Goal: Task Accomplishment & Management: Manage account settings

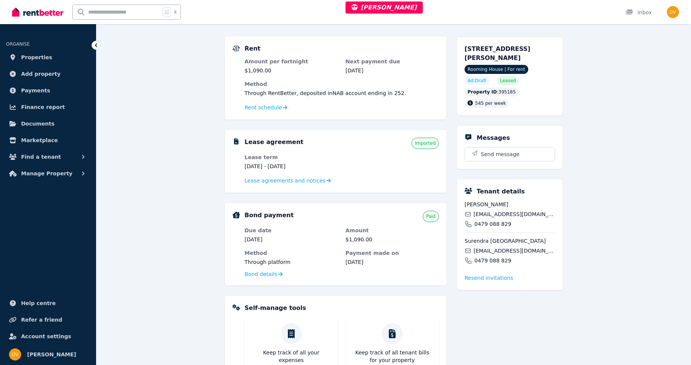
scroll to position [43, 0]
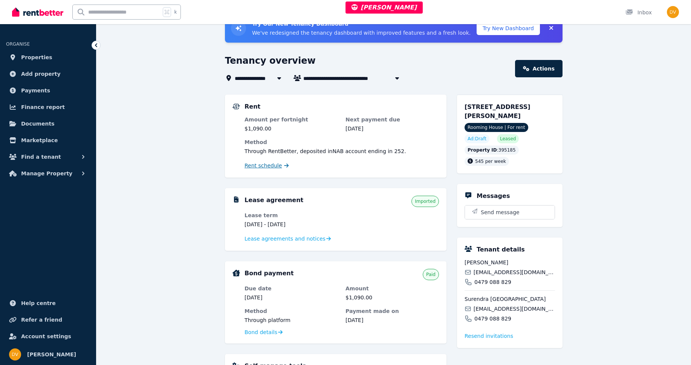
click at [262, 167] on span "Rent schedule" at bounding box center [263, 166] width 37 height 8
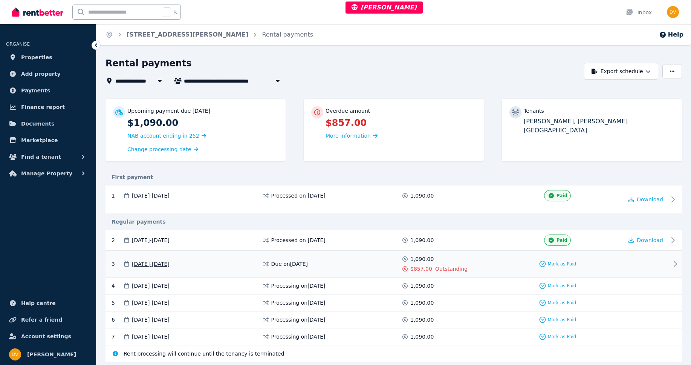
click at [618, 263] on div "Mark as Paid" at bounding box center [558, 263] width 132 height 17
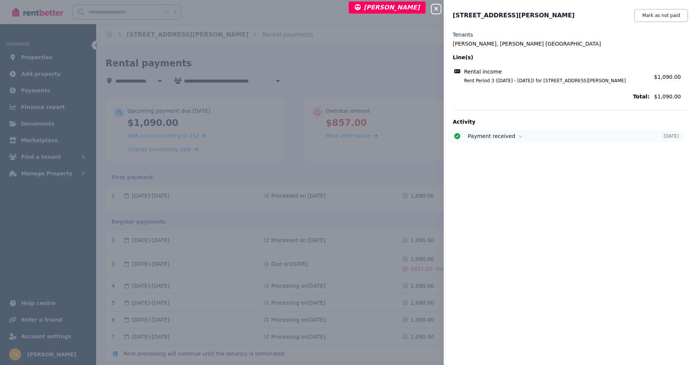
click at [518, 137] on icon at bounding box center [520, 135] width 5 height 5
click at [438, 12] on icon "button" at bounding box center [435, 9] width 9 height 6
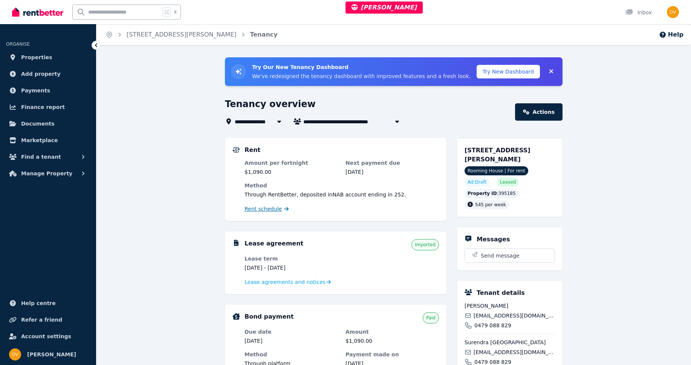
click at [266, 211] on span "Rent schedule" at bounding box center [263, 209] width 37 height 8
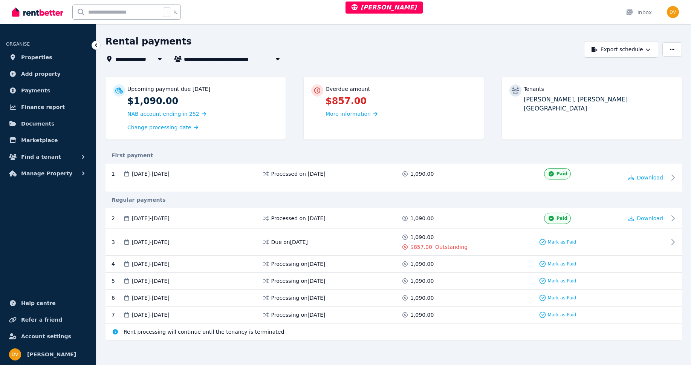
scroll to position [24, 0]
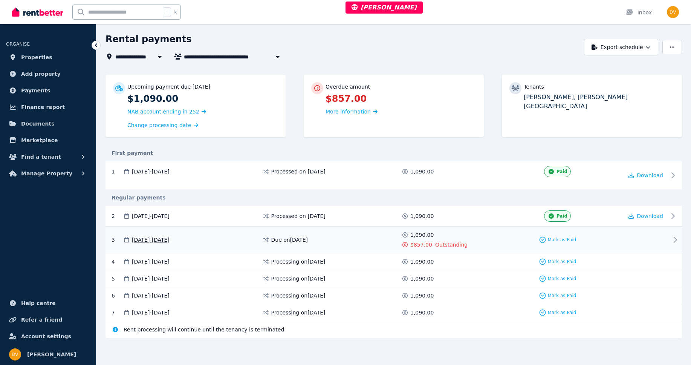
click at [494, 242] on div "Mark as Paid" at bounding box center [558, 239] width 132 height 17
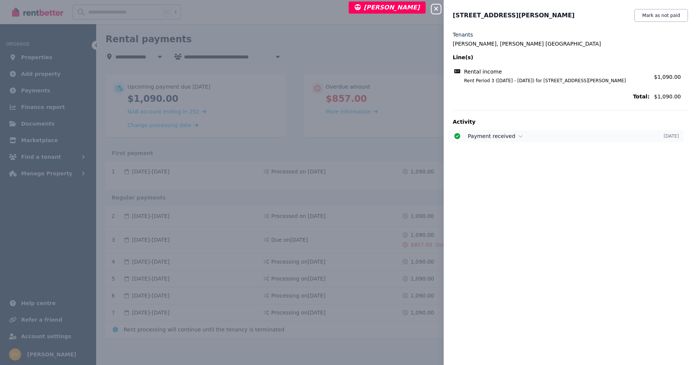
click at [523, 137] on div "Payment received" at bounding box center [566, 136] width 196 height 8
click at [437, 12] on button "Close panel" at bounding box center [435, 9] width 9 height 9
